Goal: Task Accomplishment & Management: Use online tool/utility

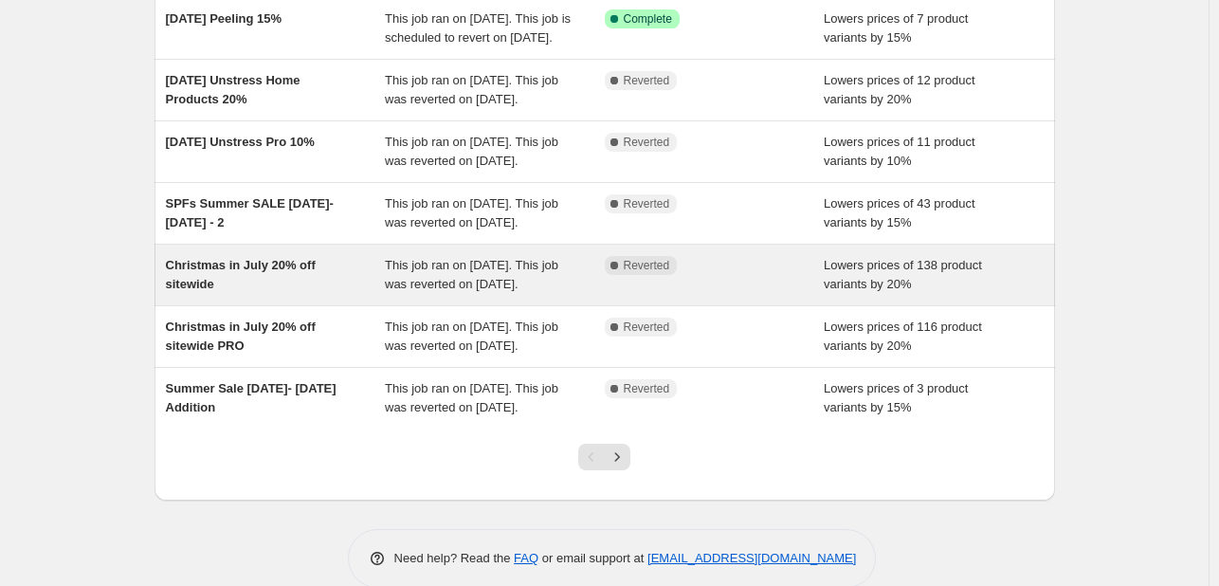
scroll to position [284, 0]
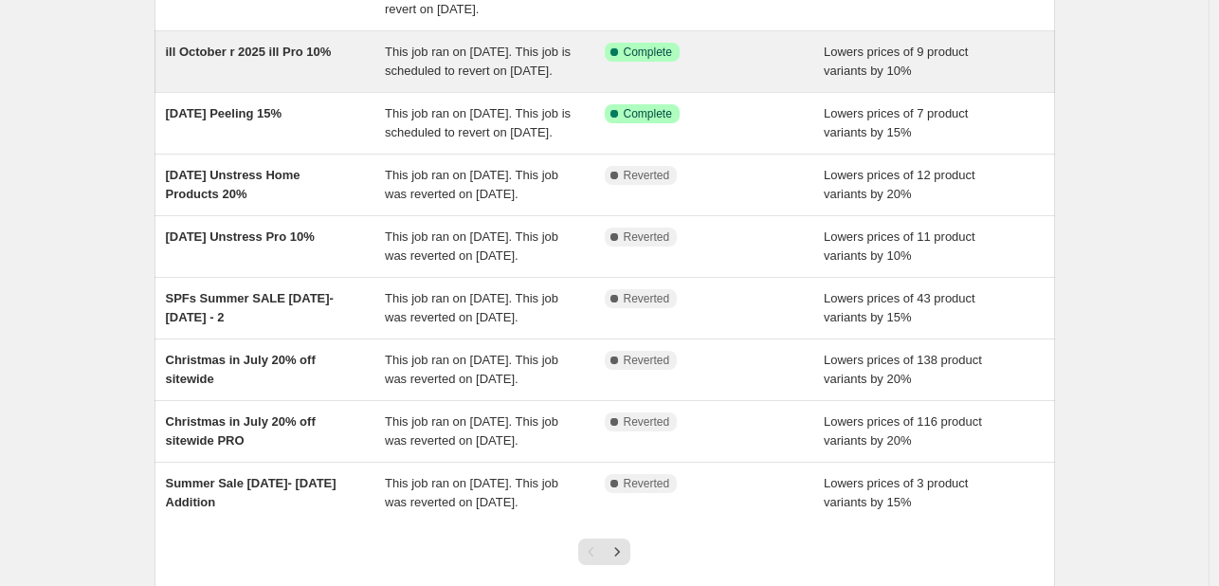
click at [500, 81] on div "This job ran on [DATE]. This job is scheduled to revert on [DATE]." at bounding box center [495, 62] width 220 height 38
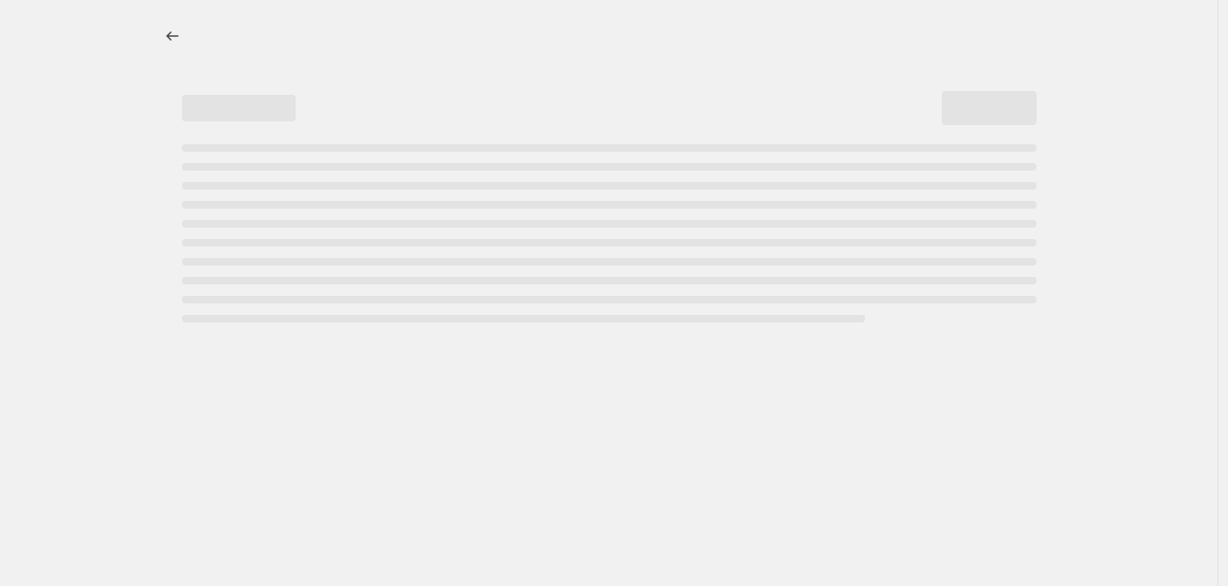
select select "percentage"
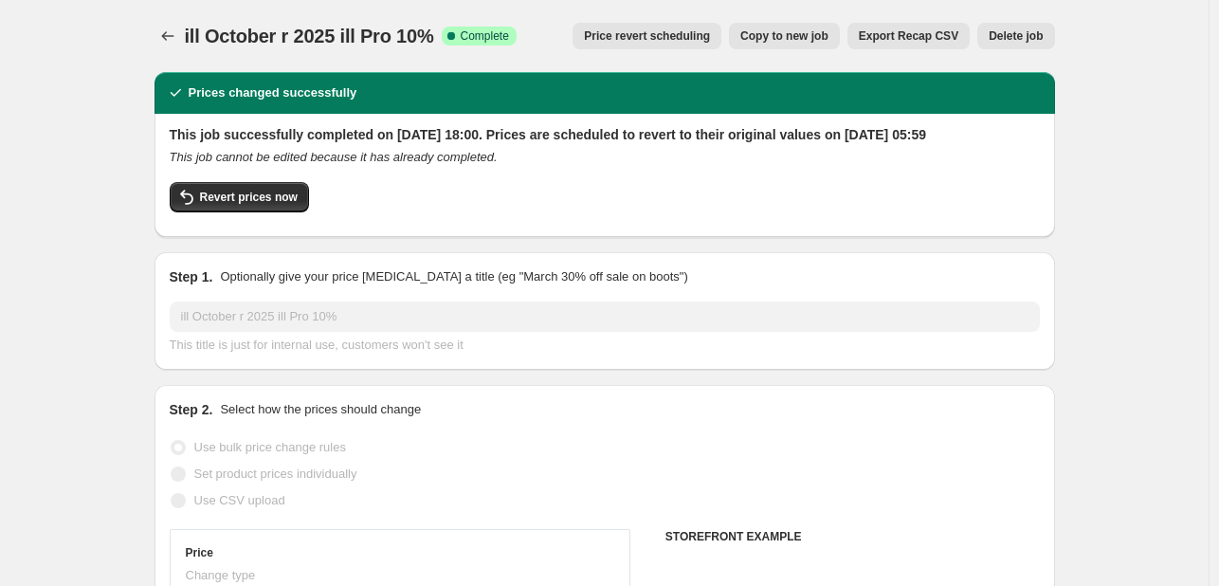
select select "collection"
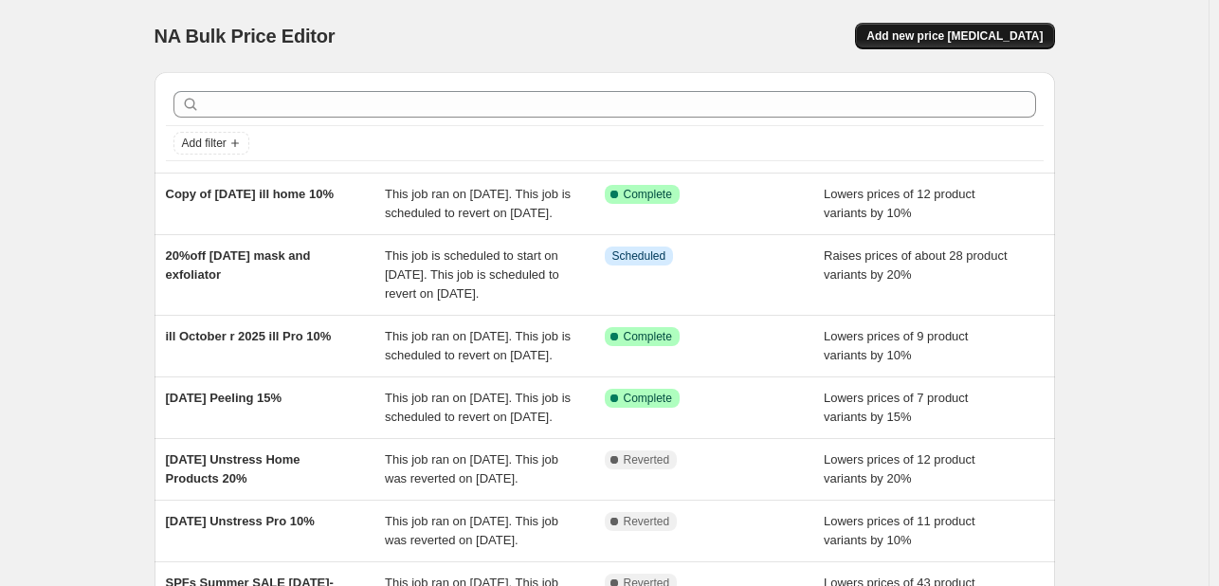
click at [975, 30] on span "Add new price [MEDICAL_DATA]" at bounding box center [954, 35] width 176 height 15
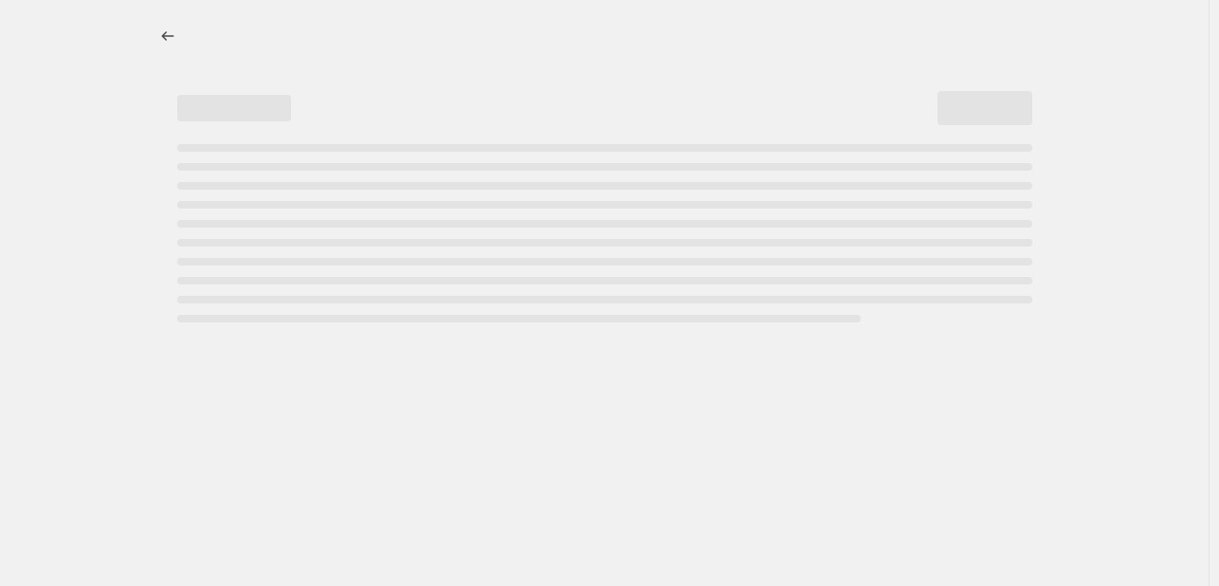
select select "percentage"
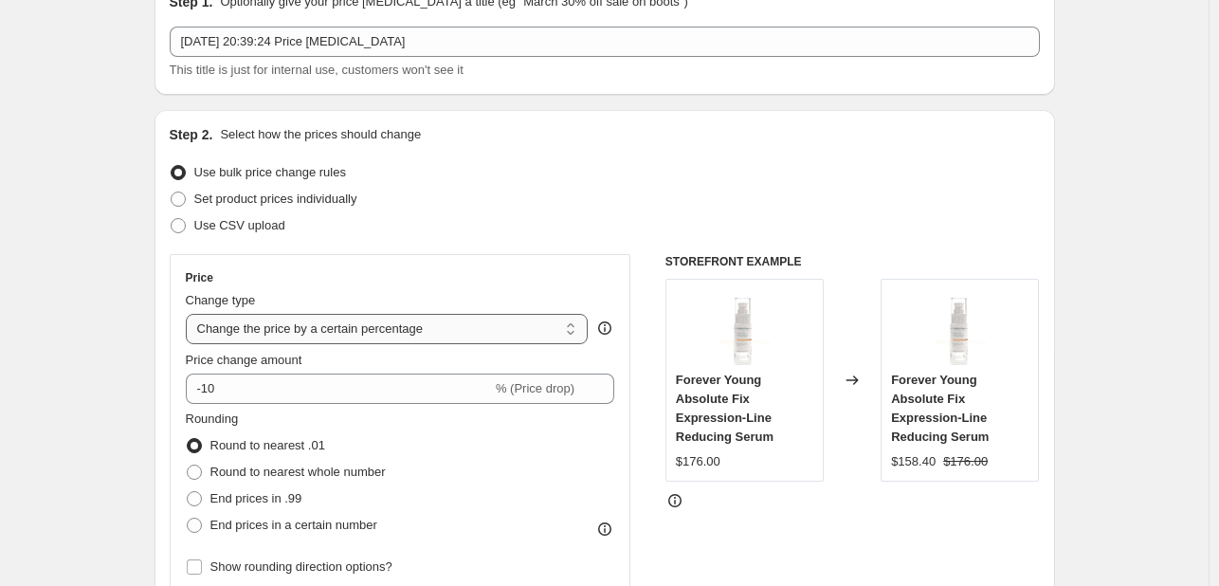
scroll to position [284, 0]
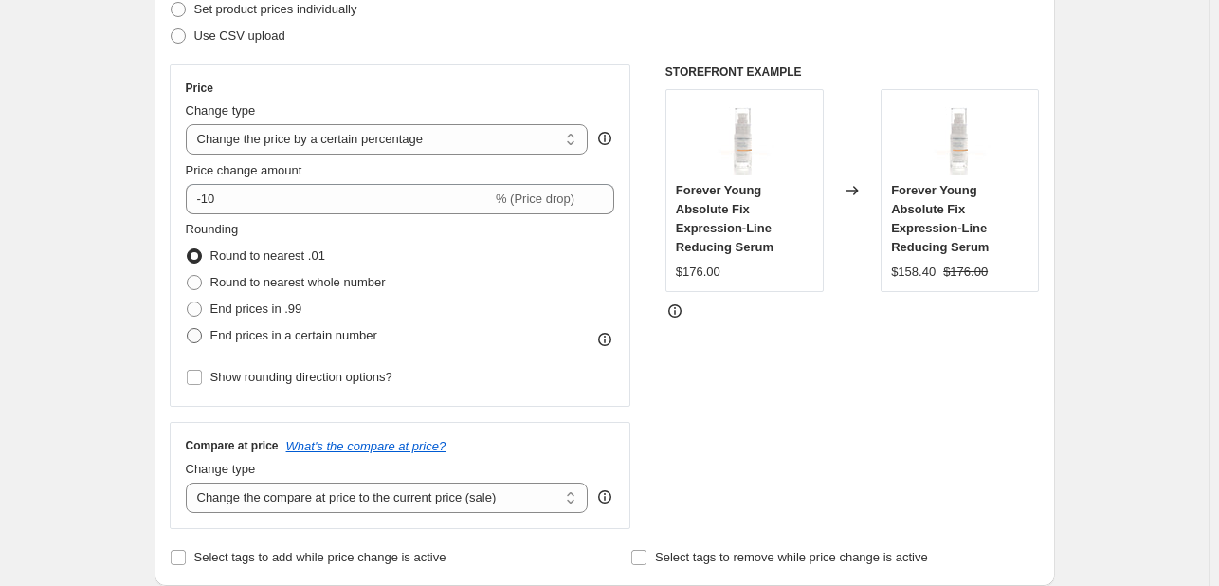
click at [354, 338] on span "End prices in a certain number" at bounding box center [293, 335] width 167 height 14
click at [188, 329] on input "End prices in a certain number" at bounding box center [187, 328] width 1 height 1
radio input "true"
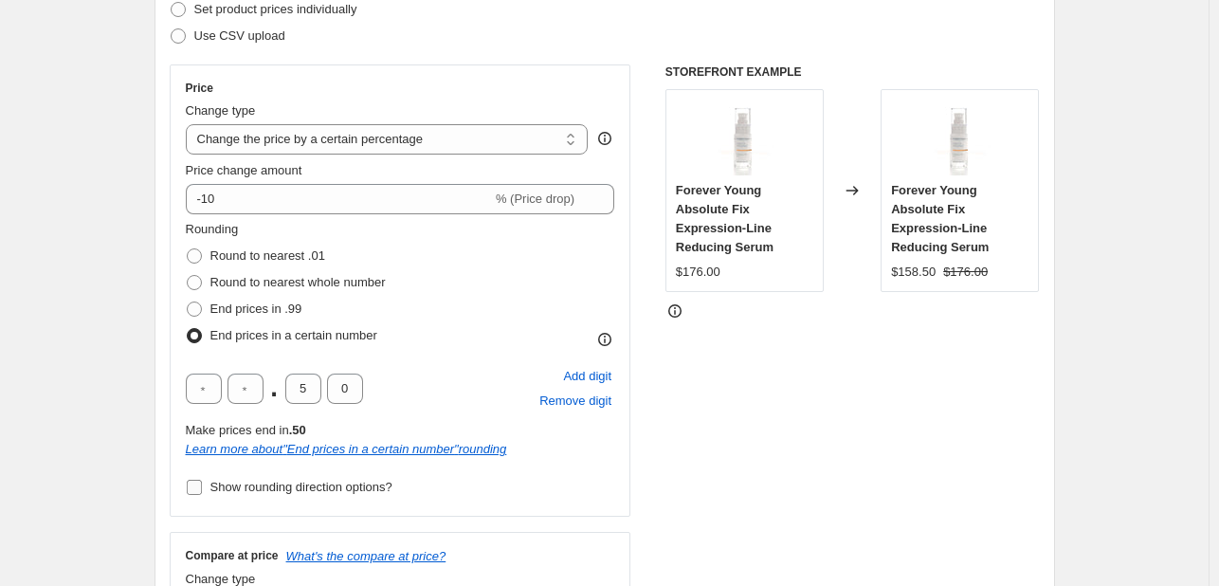
click at [190, 487] on input "Show rounding direction options?" at bounding box center [194, 486] width 15 height 15
checkbox input "true"
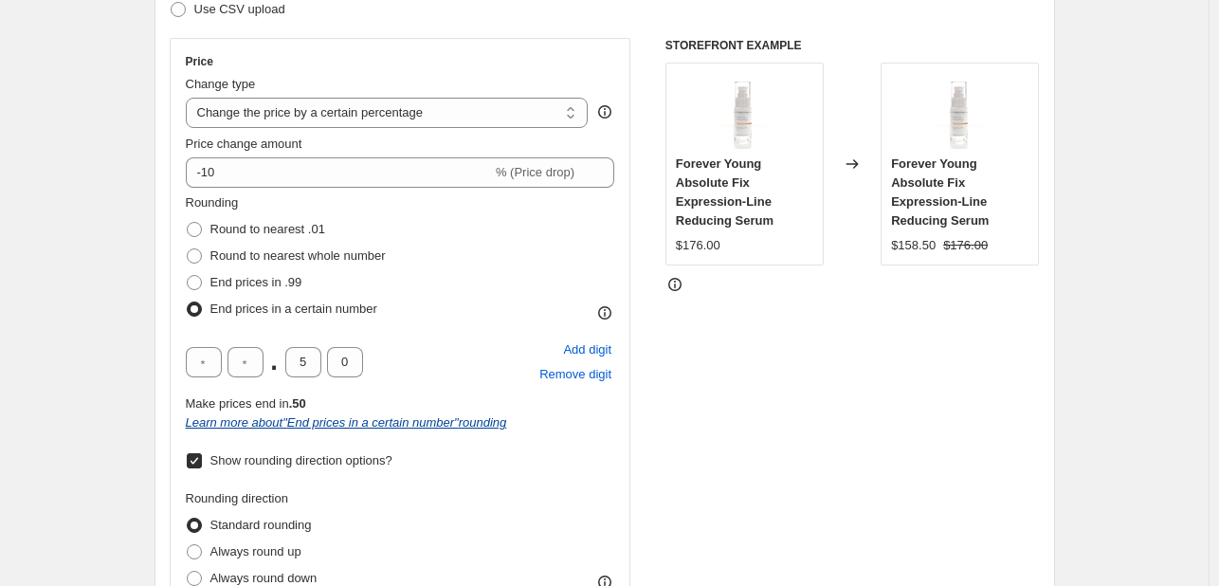
scroll to position [379, 0]
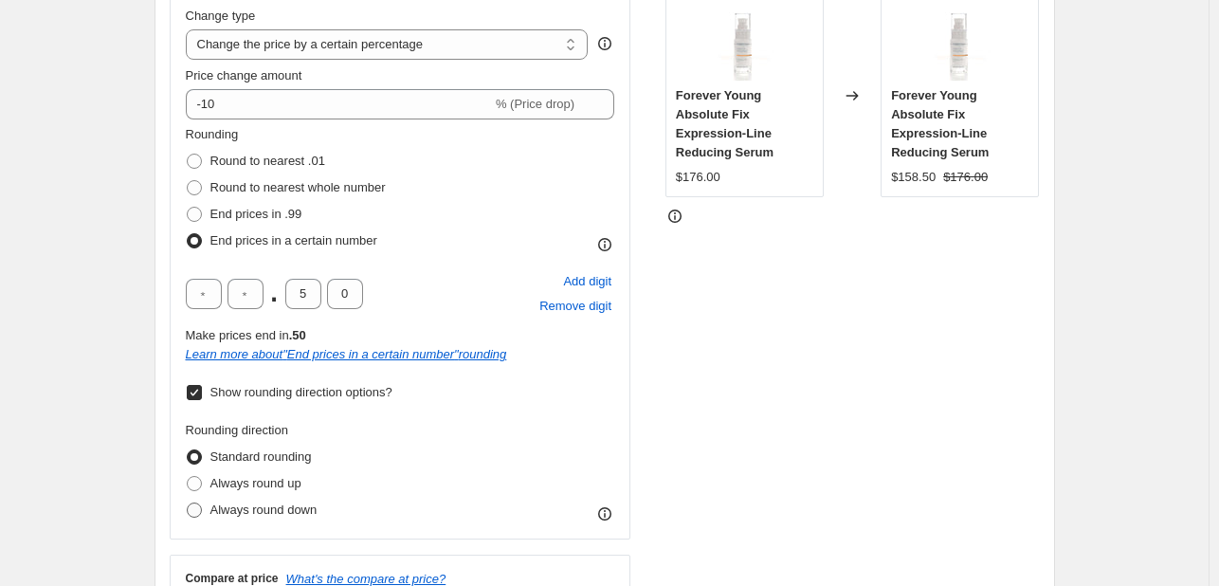
click at [202, 511] on span at bounding box center [194, 509] width 15 height 15
click at [188, 503] on input "Always round down" at bounding box center [187, 502] width 1 height 1
radio input "true"
click at [315, 166] on span "Round to nearest .01" at bounding box center [267, 161] width 115 height 14
click at [188, 154] on input "Round to nearest .01" at bounding box center [187, 154] width 1 height 1
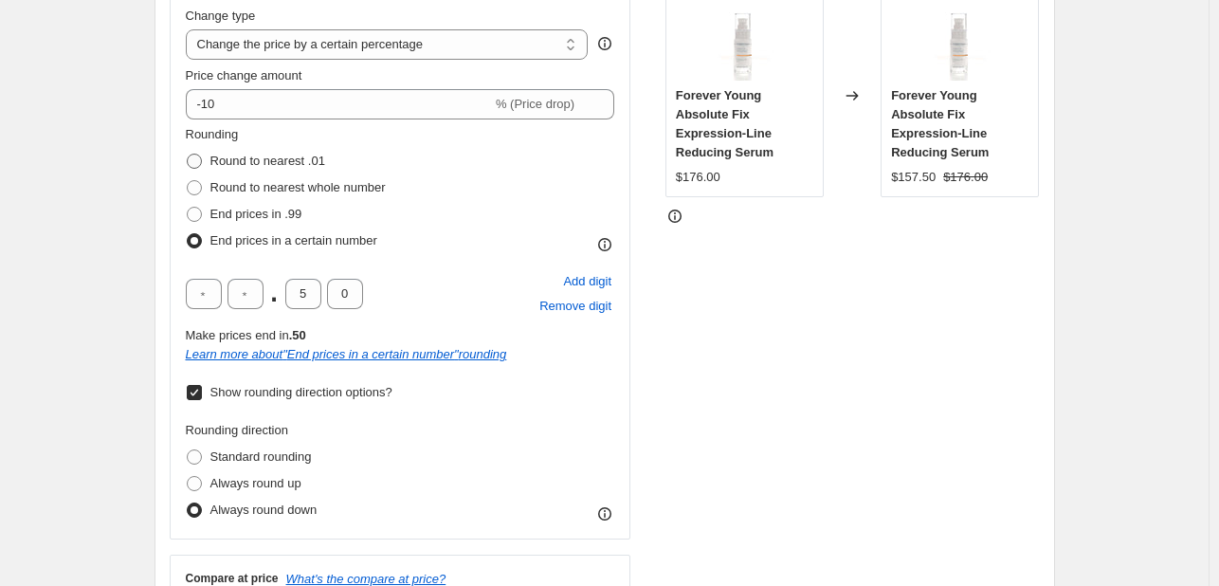
radio input "true"
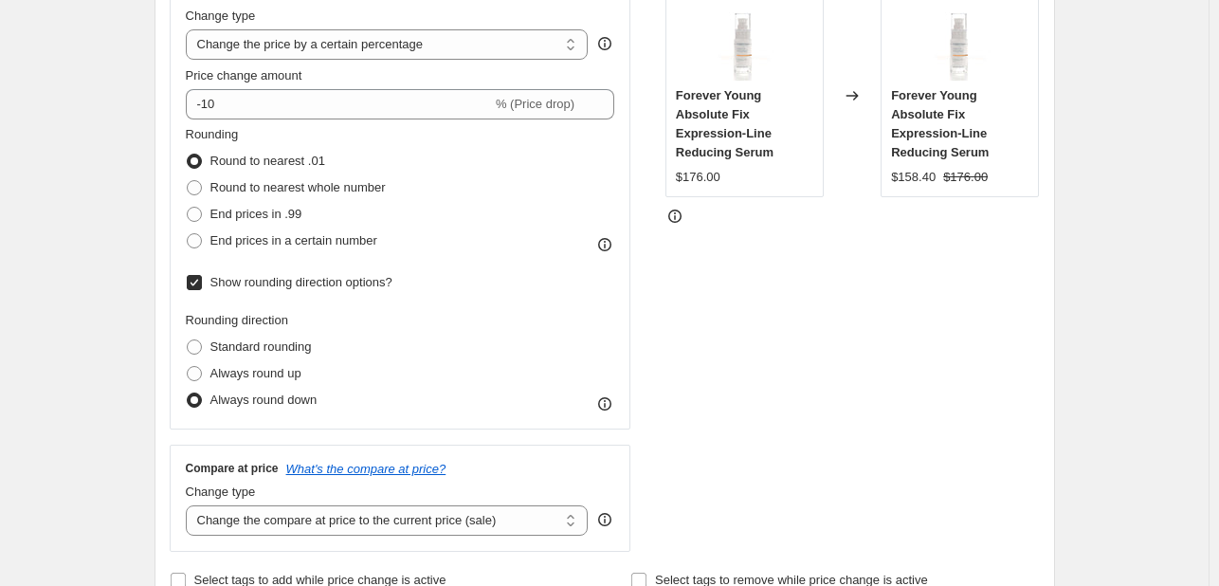
click at [201, 281] on input "Show rounding direction options?" at bounding box center [194, 282] width 15 height 15
checkbox input "false"
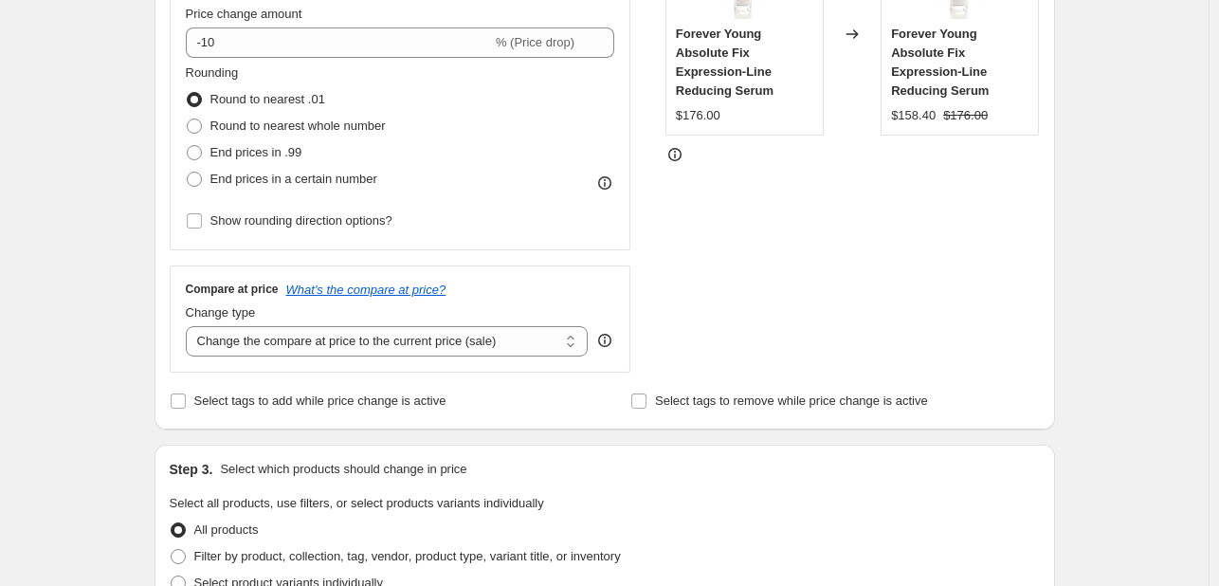
scroll to position [474, 0]
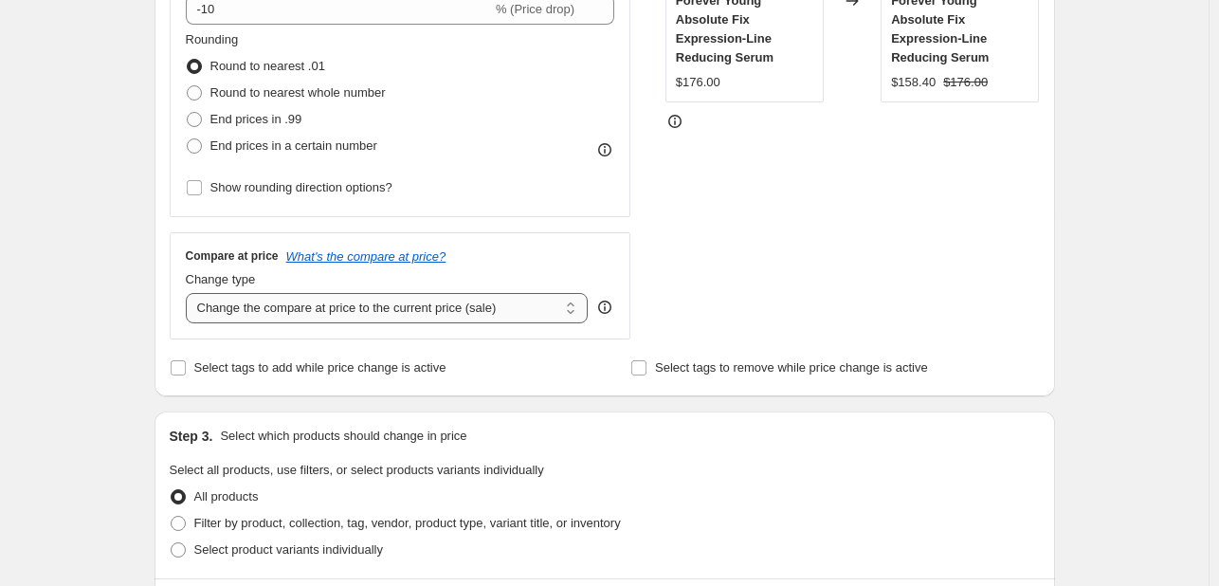
click at [364, 307] on select "Change the compare at price to the current price (sale) Change the compare at p…" at bounding box center [387, 308] width 403 height 30
click at [190, 293] on select "Change the compare at price to the current price (sale) Change the compare at p…" at bounding box center [387, 308] width 403 height 30
click at [276, 301] on select "Change the compare at price to the current price (sale) Change the compare at p…" at bounding box center [387, 308] width 403 height 30
select select "ep"
click at [190, 293] on select "Change the compare at price to the current price (sale) Change the compare at p…" at bounding box center [387, 308] width 403 height 30
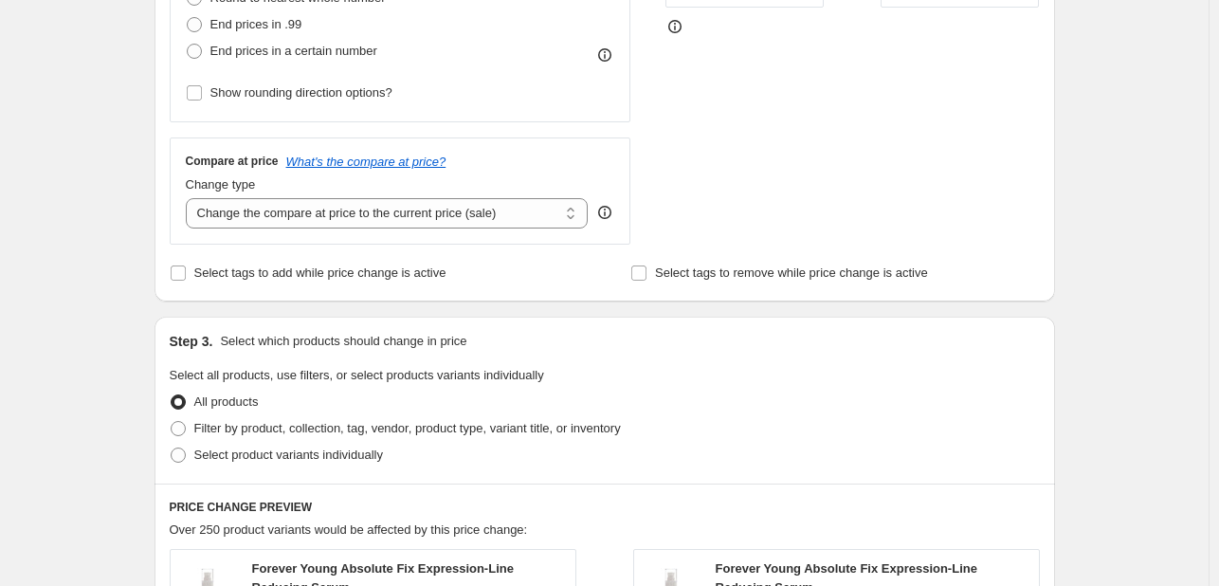
scroll to position [663, 0]
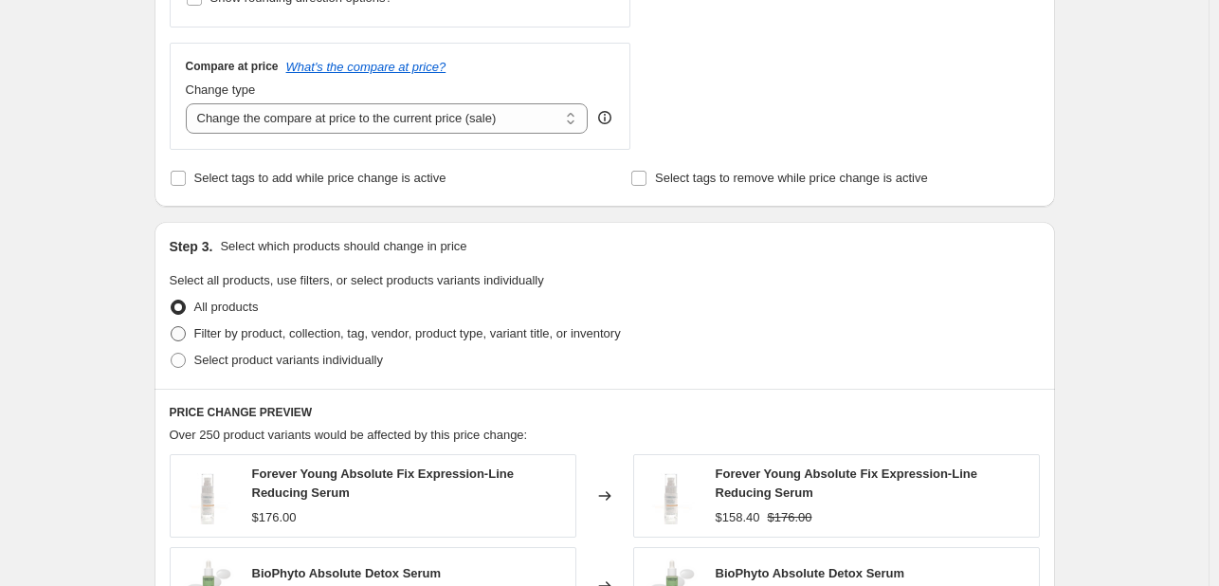
click at [326, 331] on span "Filter by product, collection, tag, vendor, product type, variant title, or inv…" at bounding box center [407, 333] width 426 height 14
click at [172, 327] on input "Filter by product, collection, tag, vendor, product type, variant title, or inv…" at bounding box center [171, 326] width 1 height 1
radio input "true"
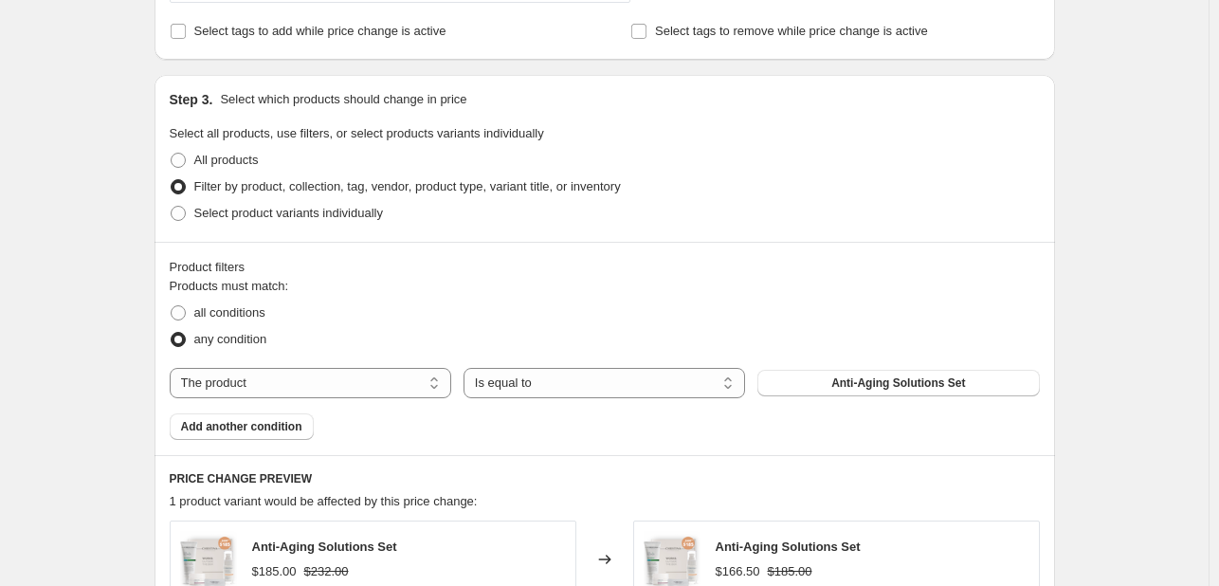
scroll to position [853, 0]
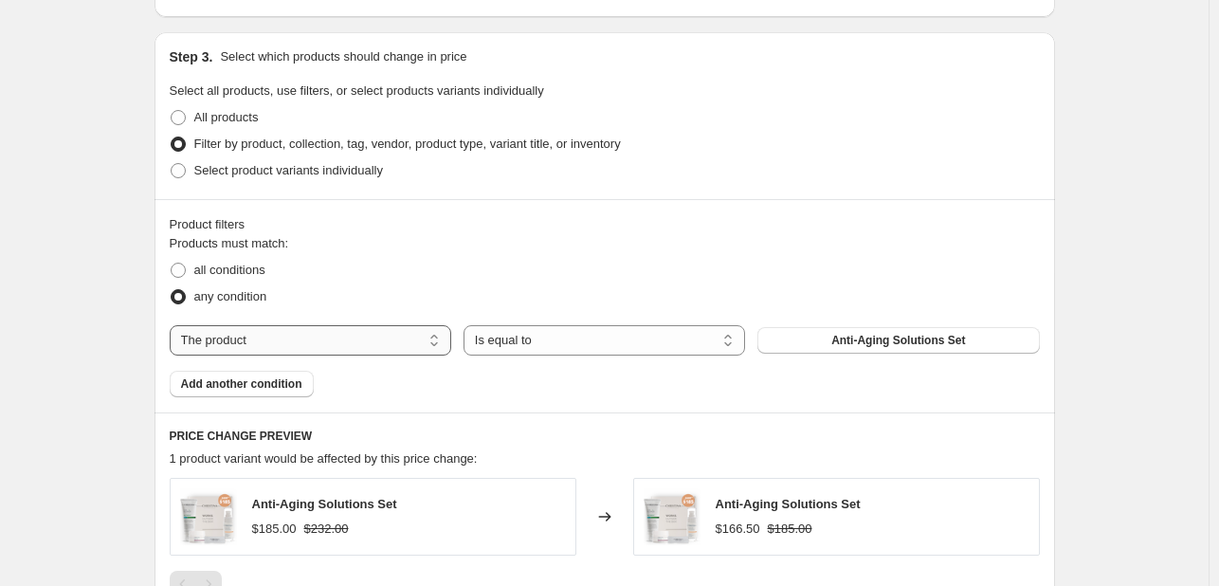
click at [322, 353] on select "The product The product's collection The product's tag The product's vendor The…" at bounding box center [310, 340] width 281 height 30
select select "collection"
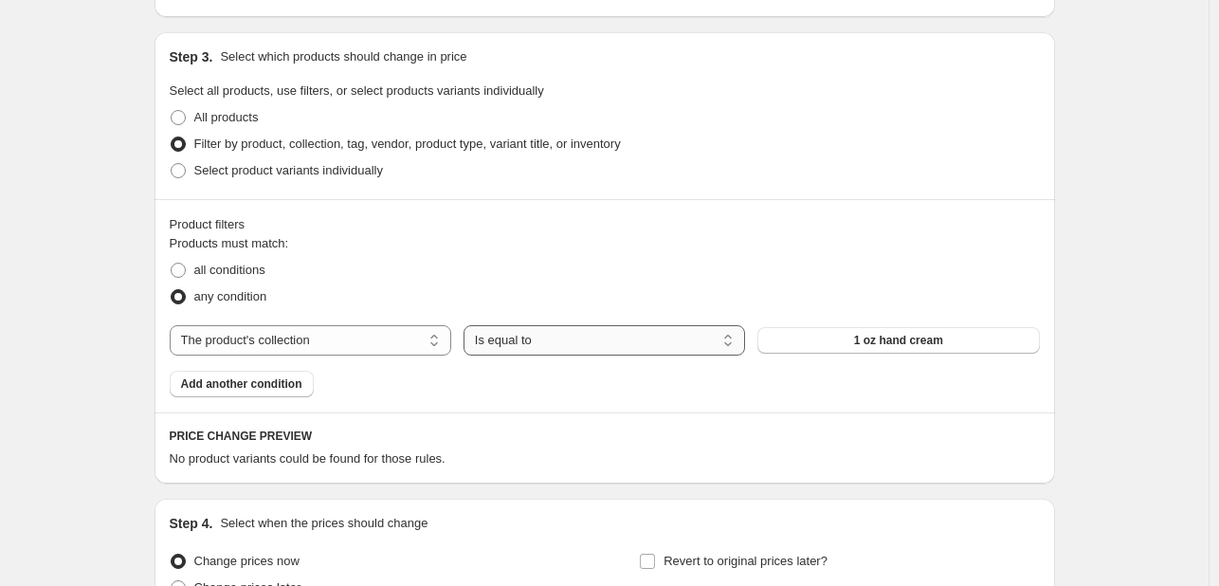
click at [577, 350] on select "Is equal to Is not equal to" at bounding box center [603, 340] width 281 height 30
click at [882, 348] on span "1 oz hand cream" at bounding box center [898, 340] width 89 height 15
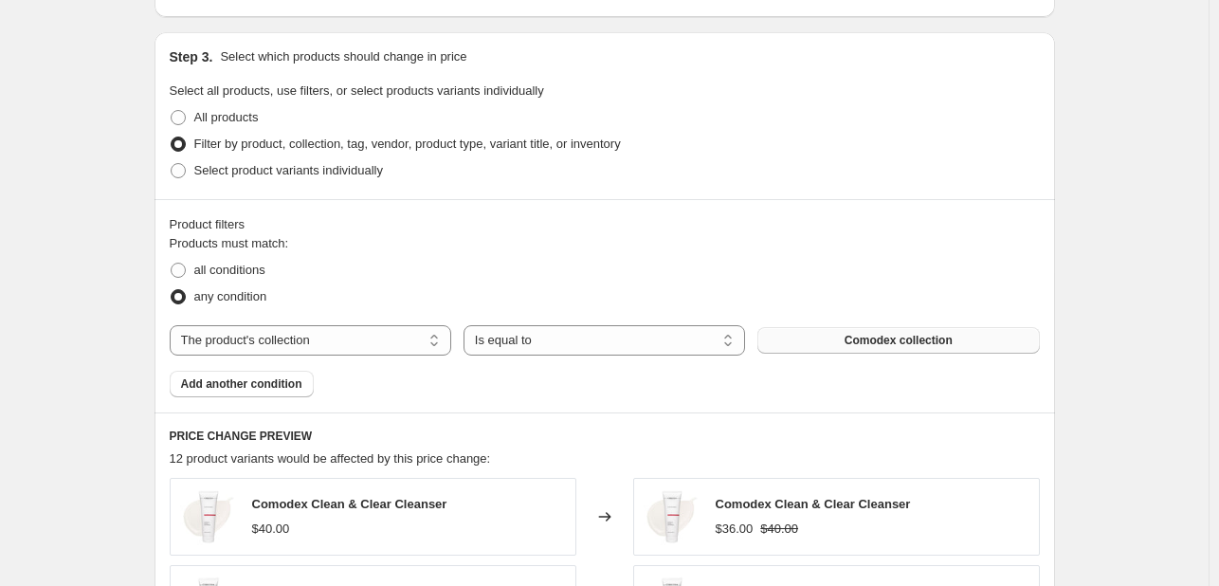
scroll to position [948, 0]
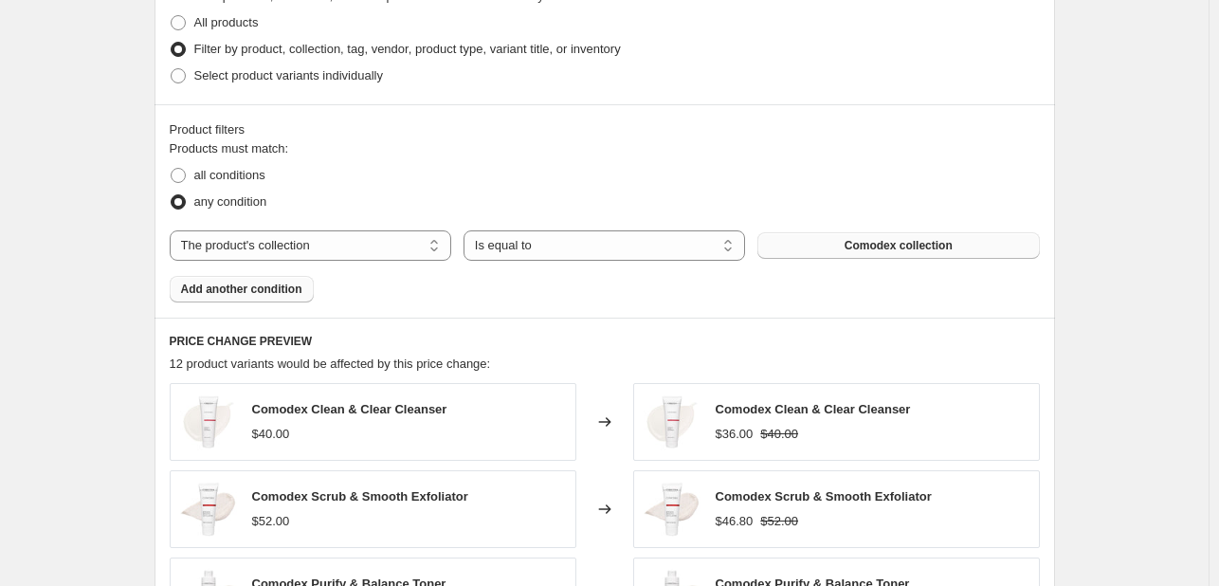
click at [250, 296] on span "Add another condition" at bounding box center [241, 288] width 121 height 15
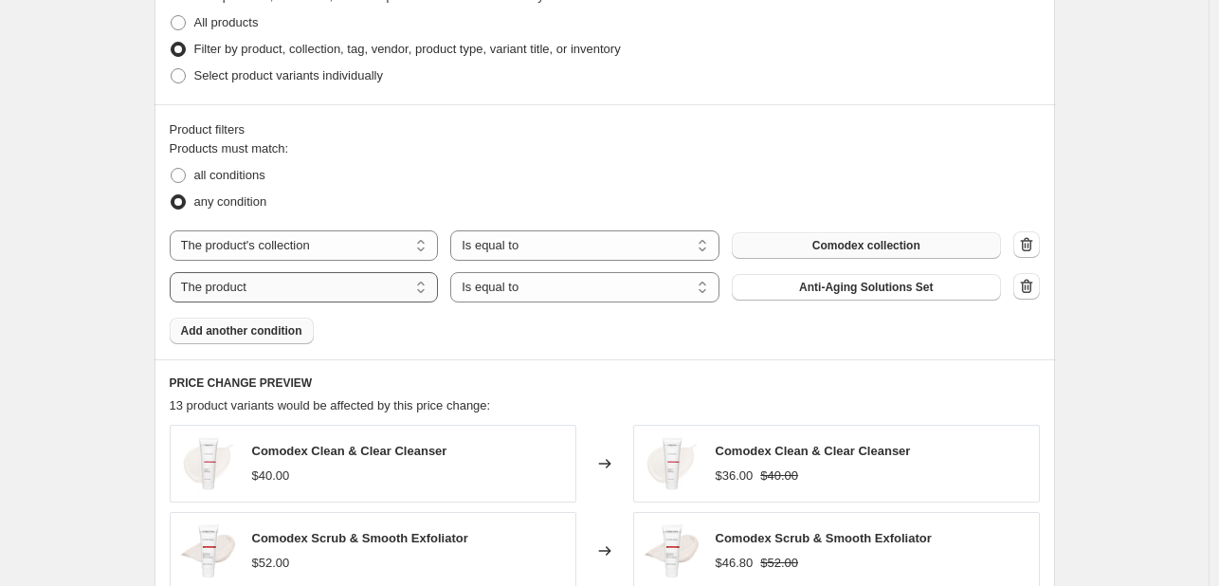
click at [250, 296] on select "The product The product's collection The product's tag The product's vendor The…" at bounding box center [304, 287] width 269 height 30
click at [578, 338] on div "Products must match: all conditions any condition The product The product's col…" at bounding box center [605, 241] width 870 height 205
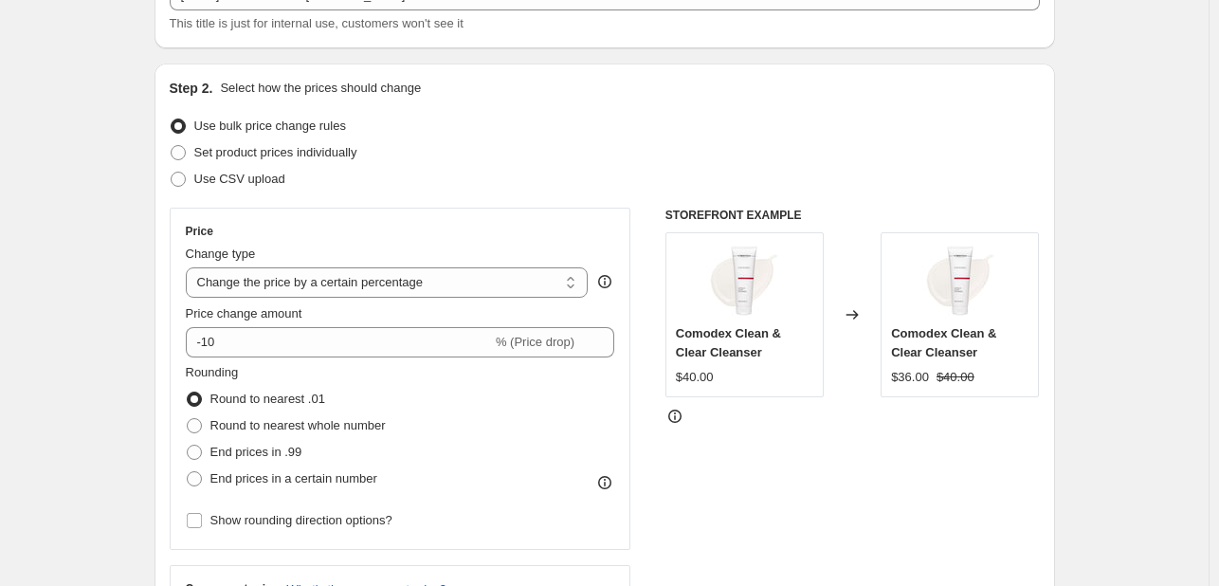
scroll to position [0, 0]
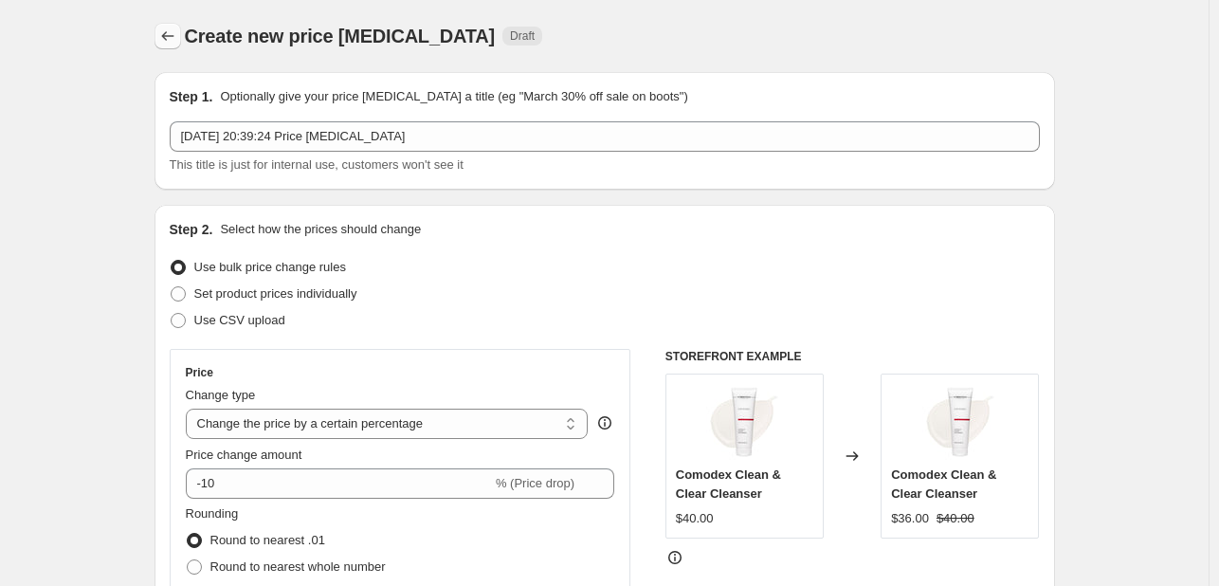
click at [174, 35] on icon "Price change jobs" at bounding box center [167, 36] width 19 height 19
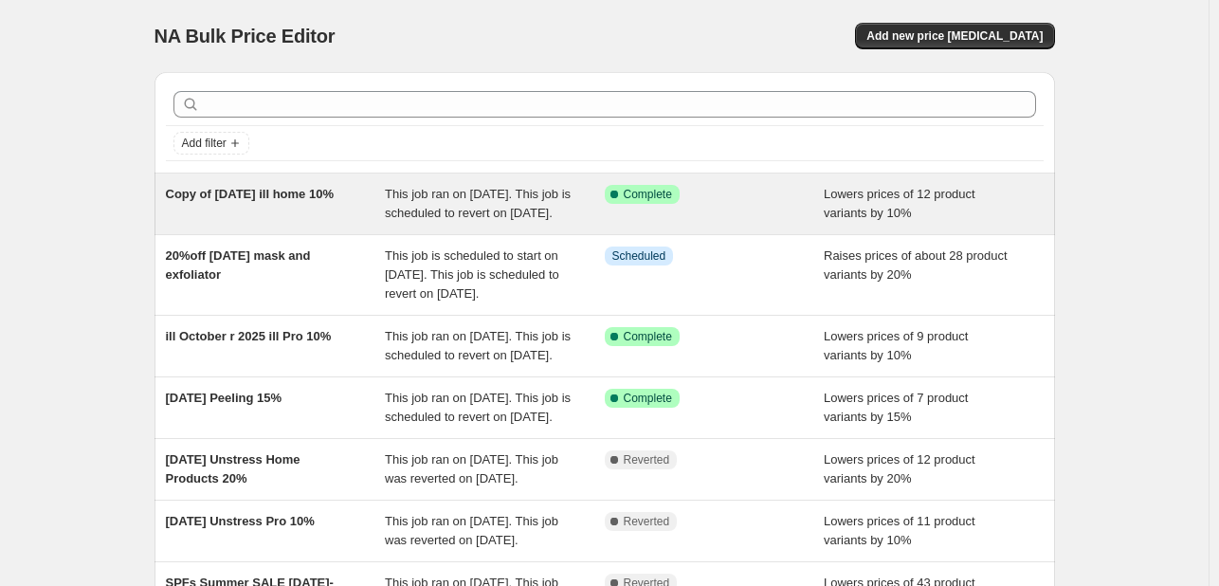
click at [352, 190] on div "Copy of [DATE] ill home 10%" at bounding box center [276, 204] width 220 height 38
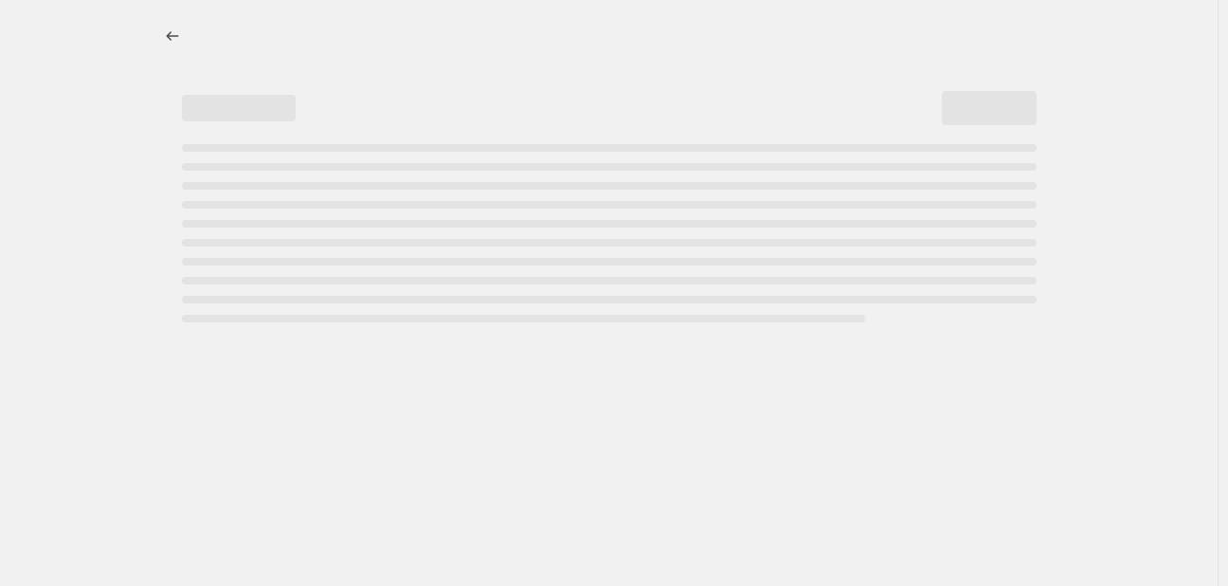
select select "percentage"
select select "collection"
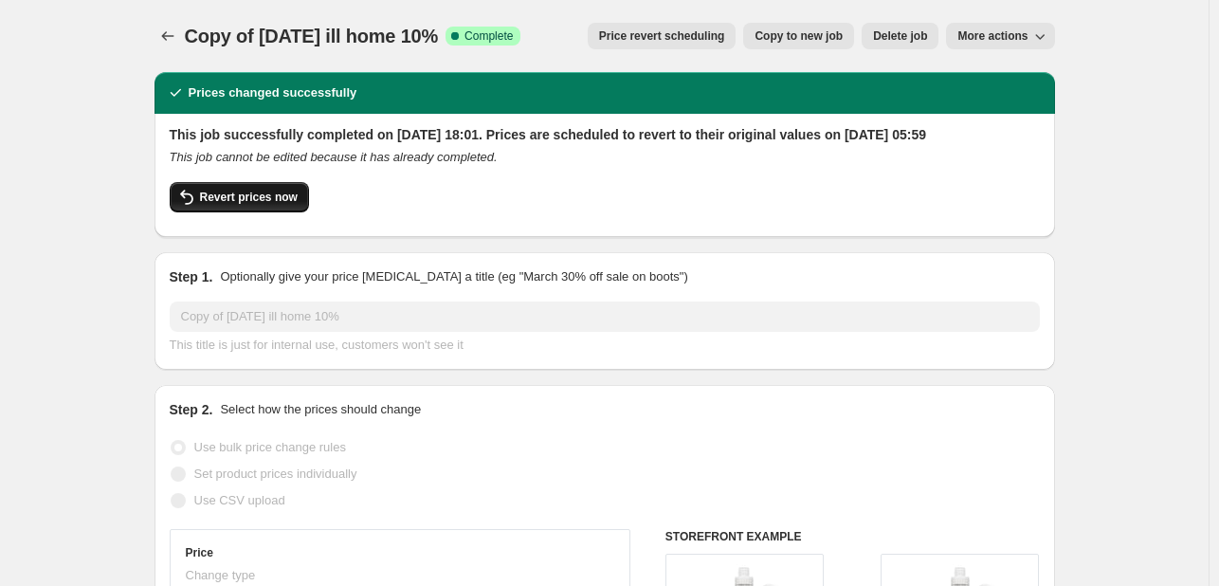
click at [246, 205] on span "Revert prices now" at bounding box center [249, 197] width 98 height 15
checkbox input "false"
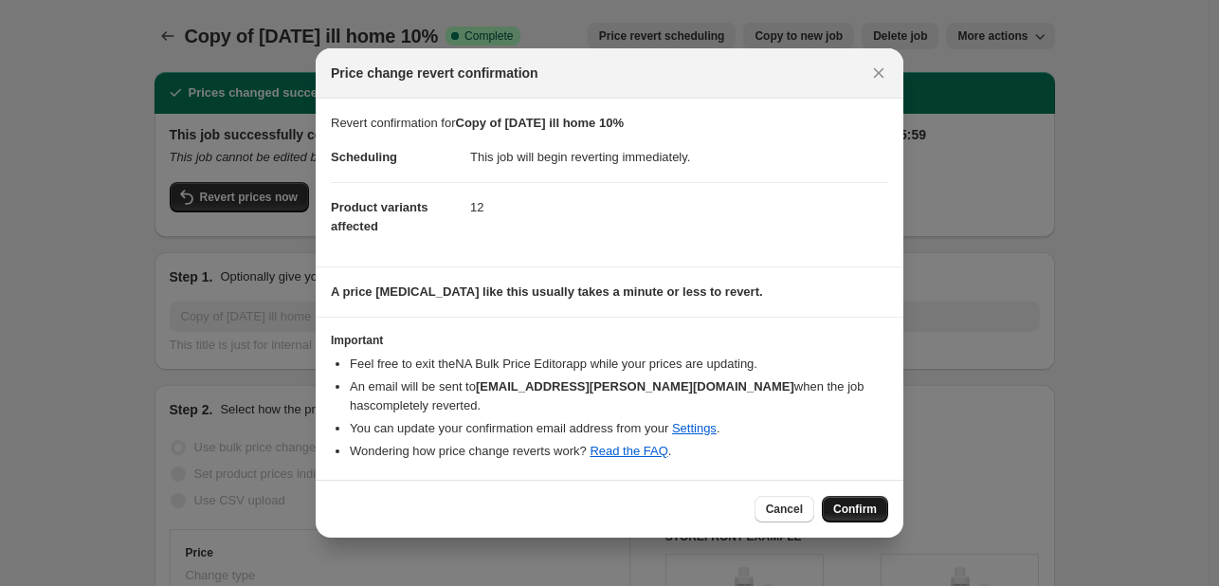
click at [852, 504] on span "Confirm" at bounding box center [855, 508] width 44 height 15
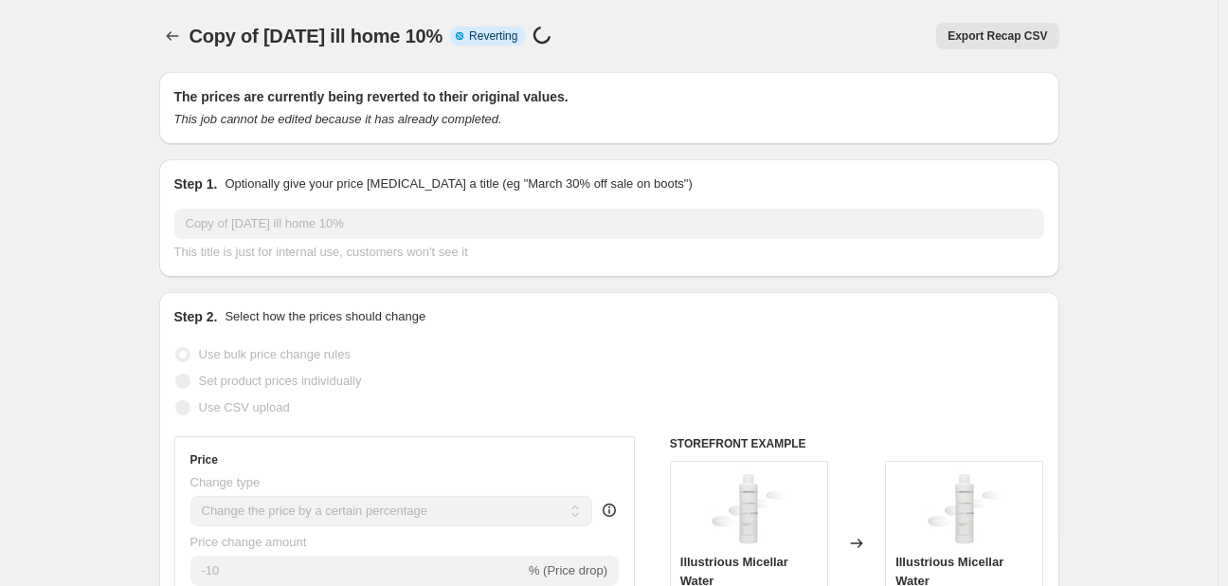
select select "percentage"
select select "collection"
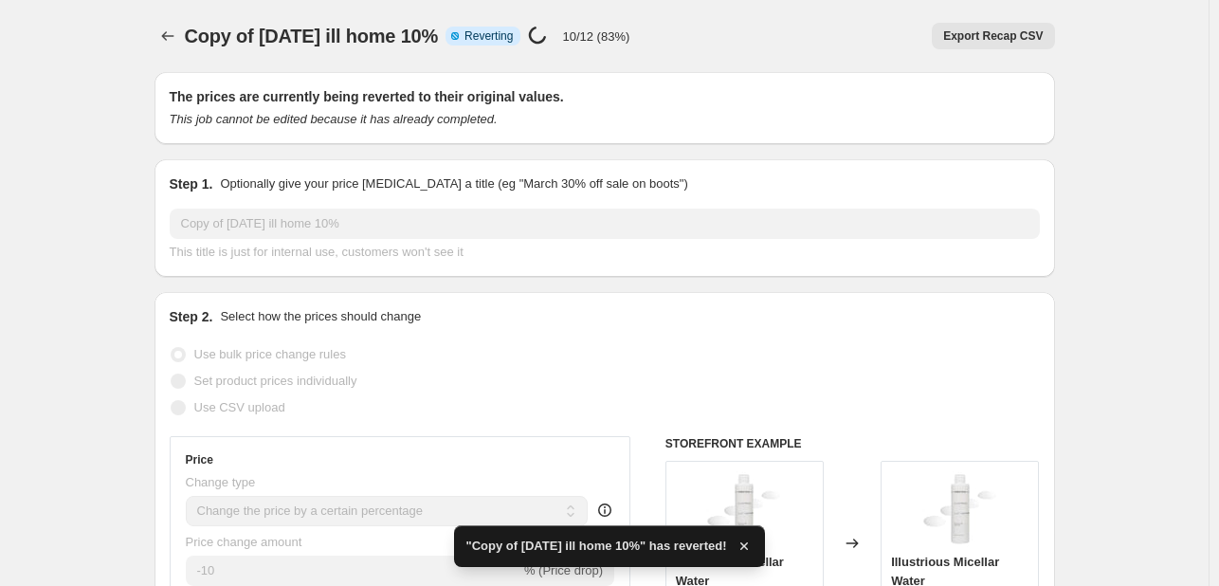
checkbox input "true"
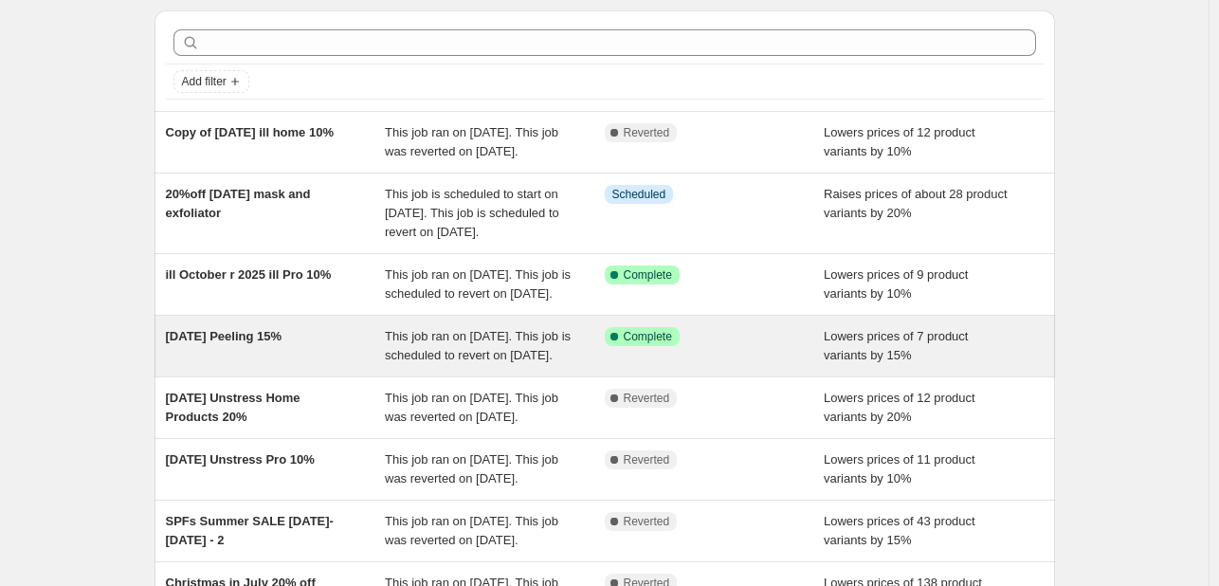
scroll to position [95, 0]
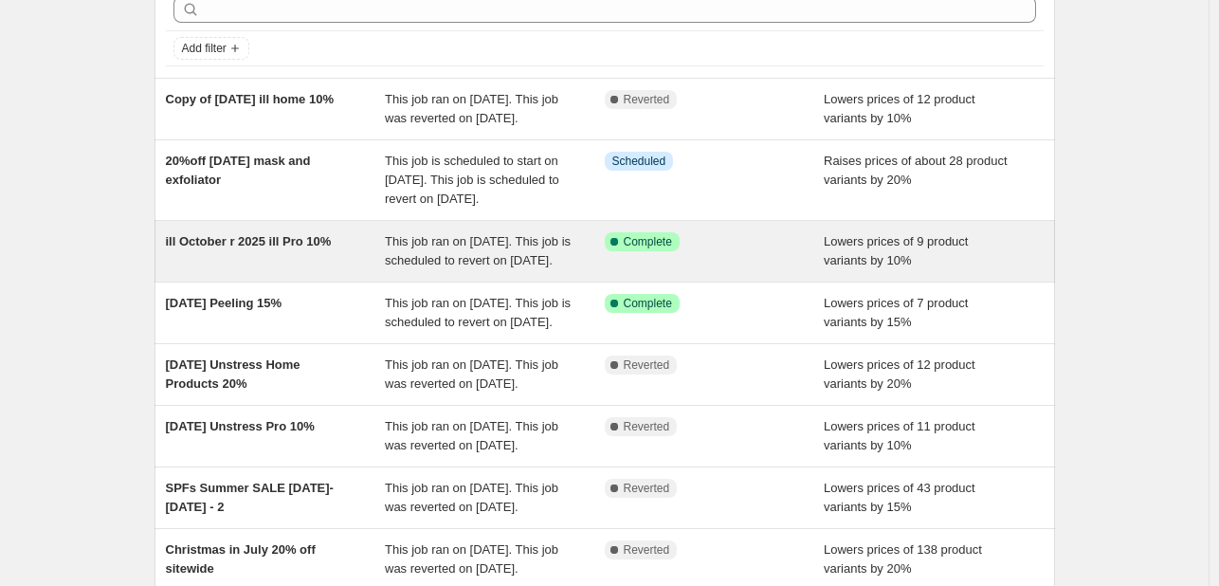
click at [293, 270] on div "ill October r 2025 ill Pro 10%" at bounding box center [276, 251] width 220 height 38
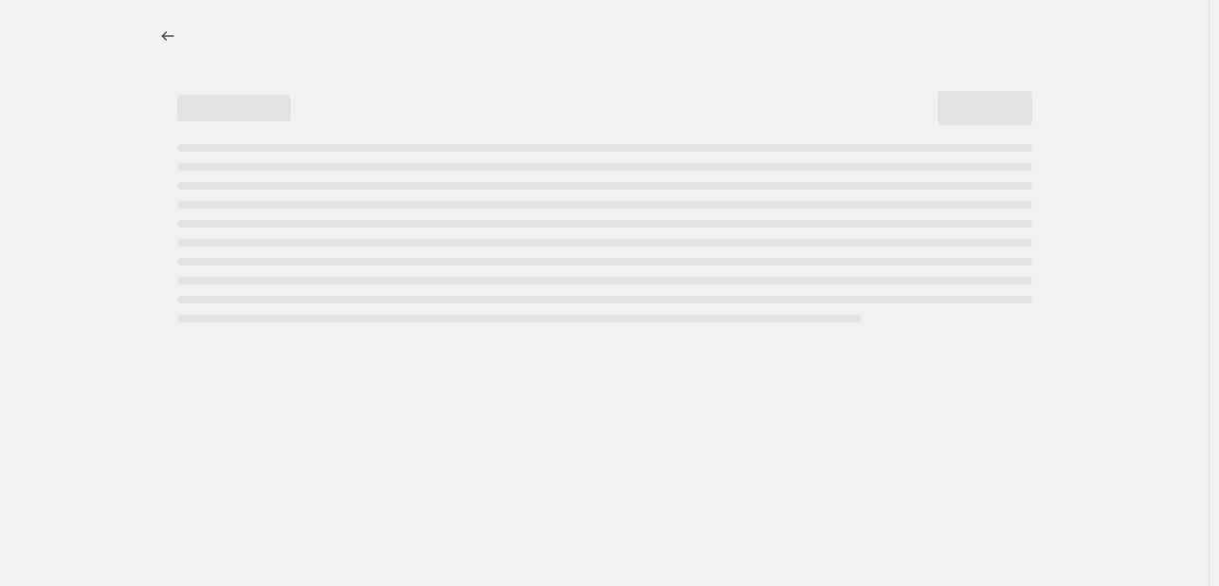
select select "percentage"
select select "collection"
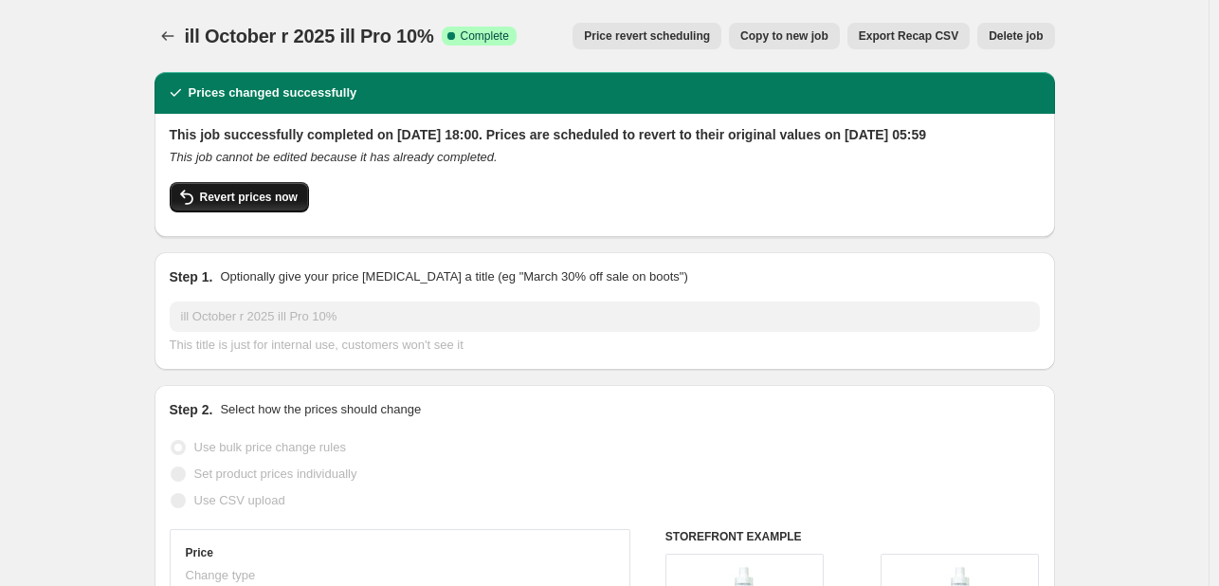
click at [208, 205] on span "Revert prices now" at bounding box center [249, 197] width 98 height 15
checkbox input "false"
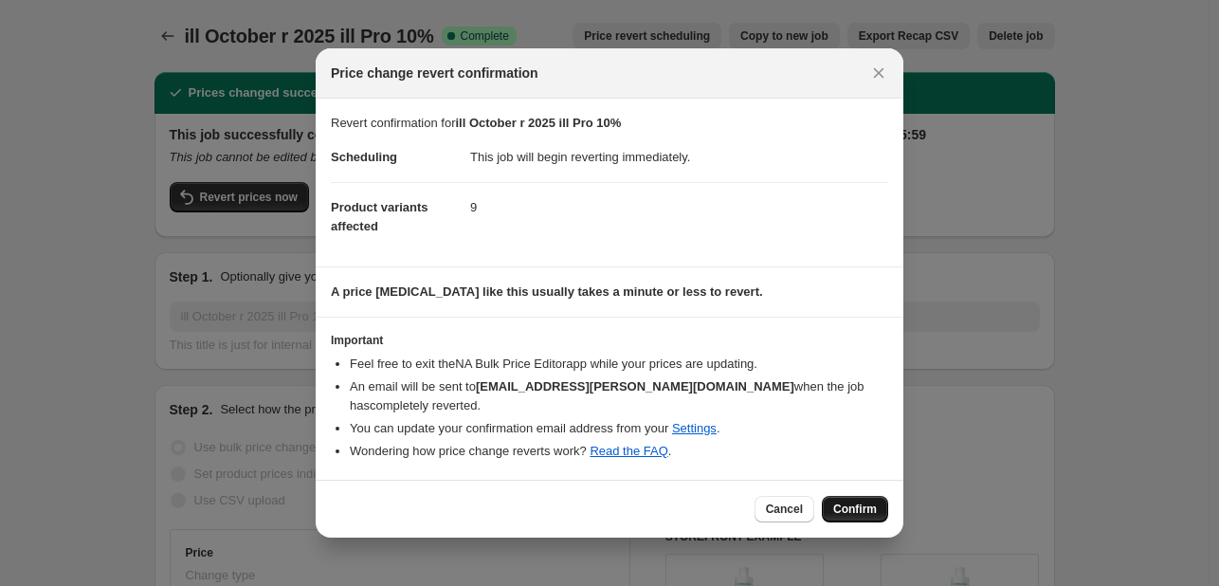
click at [856, 501] on span "Confirm" at bounding box center [855, 508] width 44 height 15
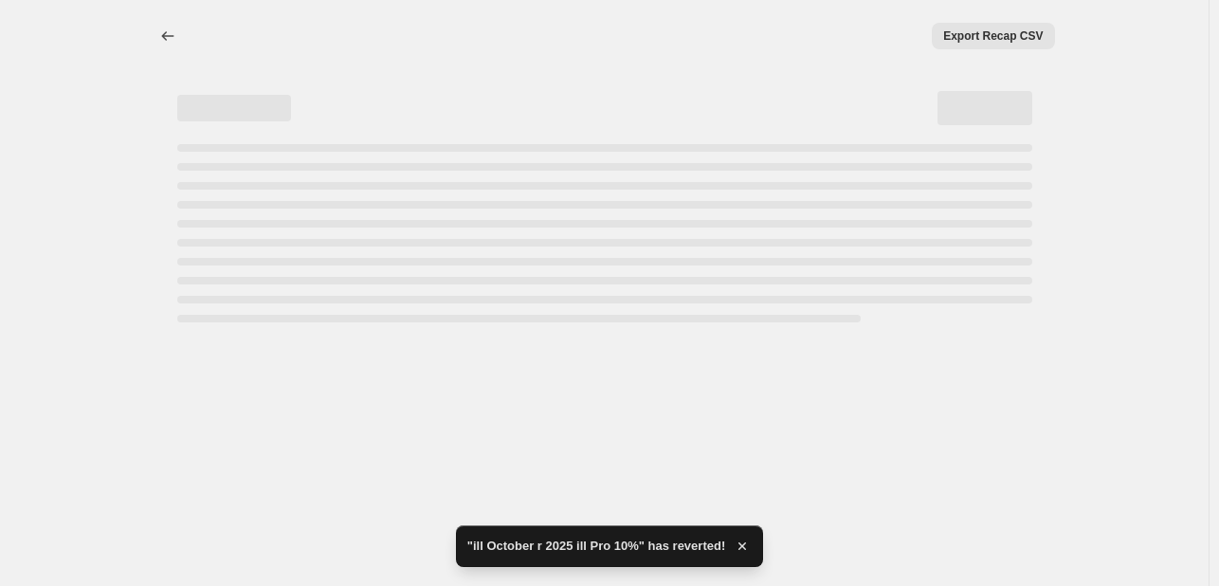
select select "percentage"
select select "collection"
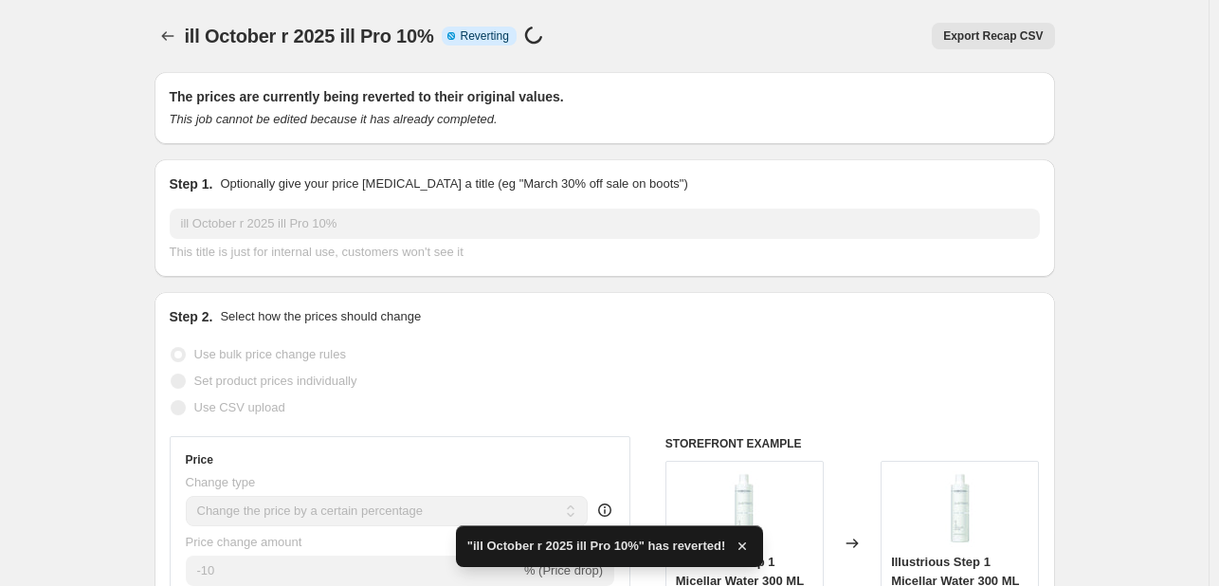
checkbox input "true"
